Goal: Transaction & Acquisition: Subscribe to service/newsletter

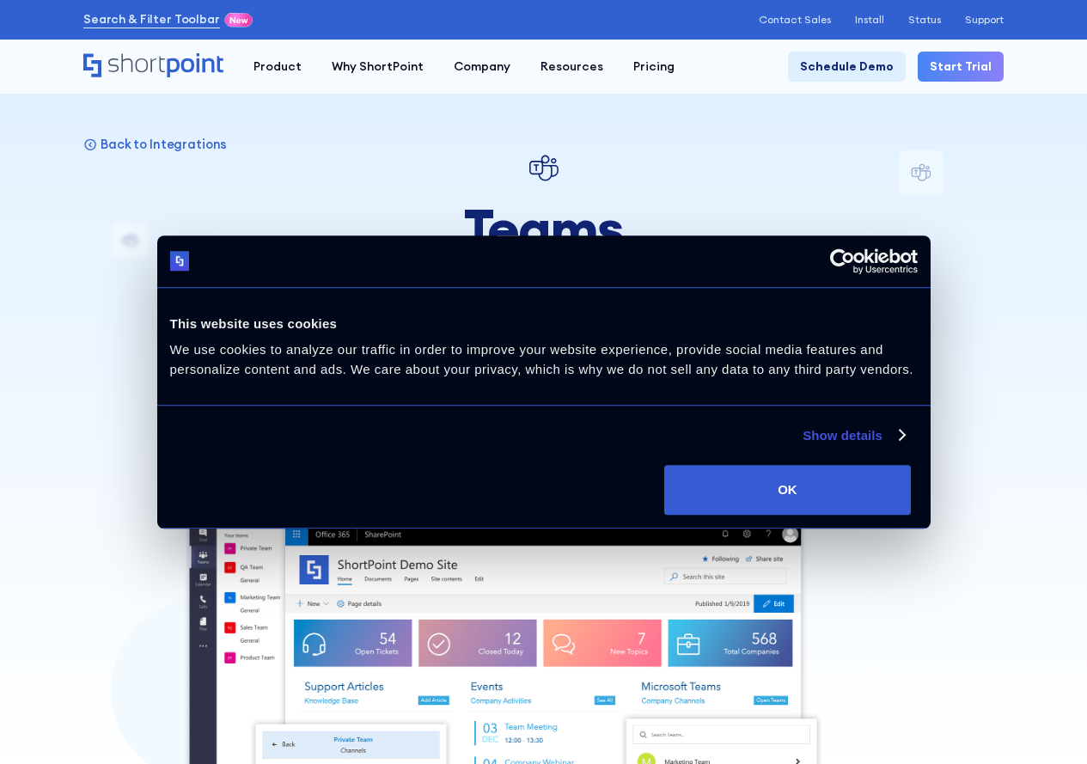
click at [449, 361] on link "Try it Now" at bounding box center [470, 363] width 123 height 46
